Goal: Navigation & Orientation: Find specific page/section

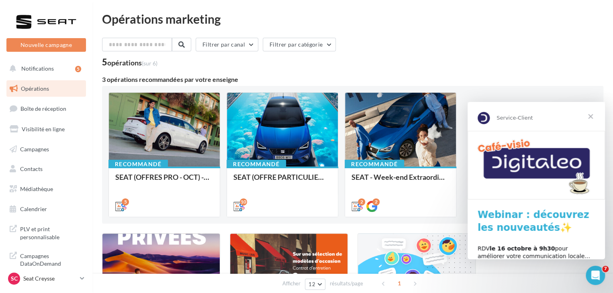
click at [595, 120] on span "Fermer" at bounding box center [590, 116] width 29 height 29
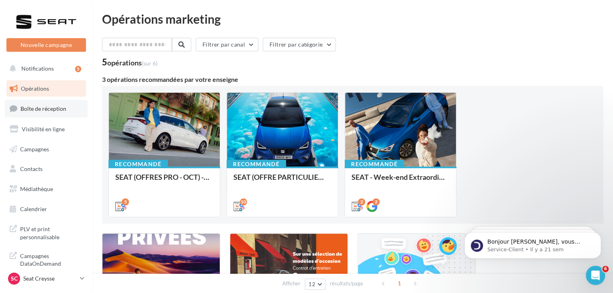
click at [60, 110] on span "Boîte de réception" at bounding box center [43, 108] width 46 height 7
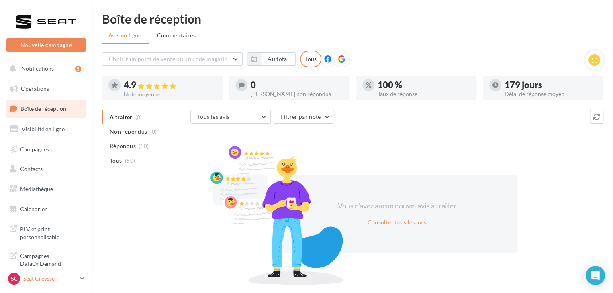
click at [62, 283] on div "SC Seat Creysse SEAT-CREYSSE" at bounding box center [42, 279] width 69 height 12
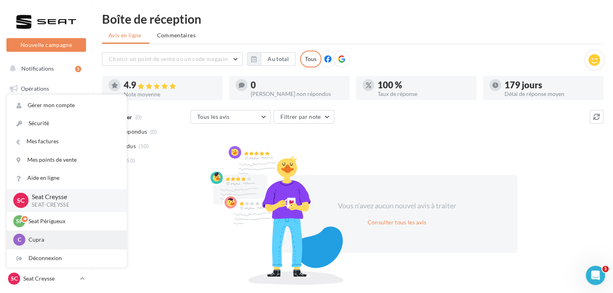
click at [72, 241] on p "Cupra" at bounding box center [72, 240] width 88 height 8
